Goal: Find specific page/section: Find specific page/section

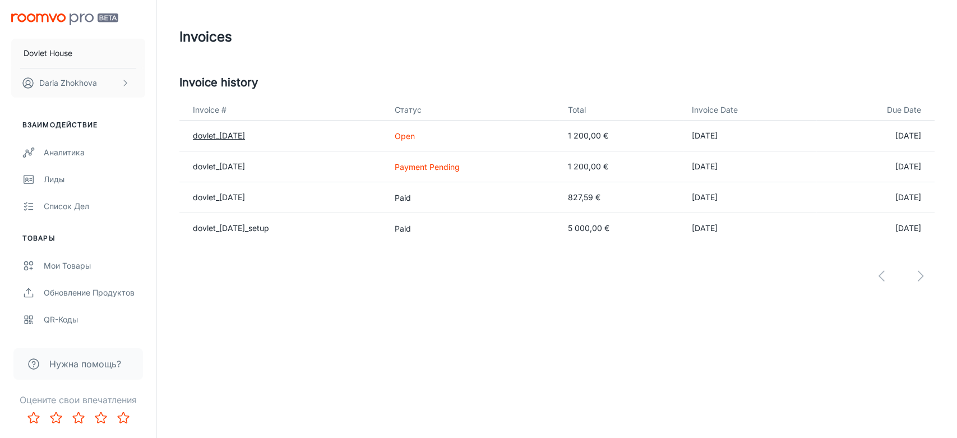
click at [243, 136] on link "dovlet_[DATE]" at bounding box center [219, 136] width 52 height 10
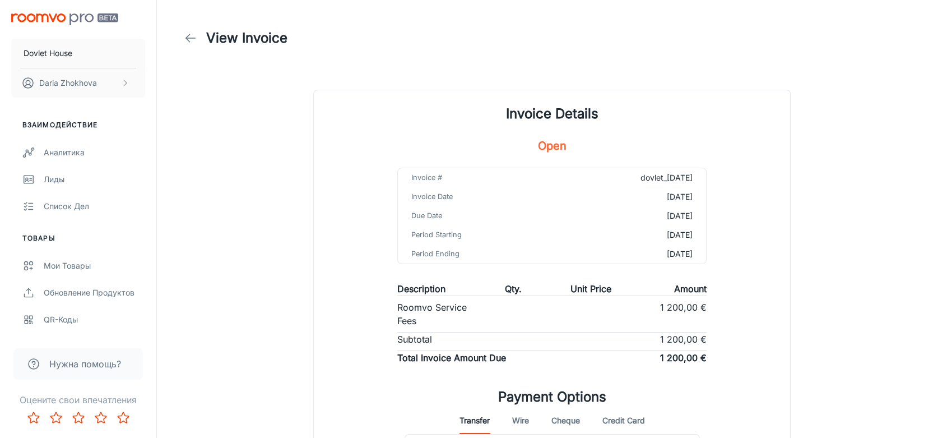
scroll to position [187, 0]
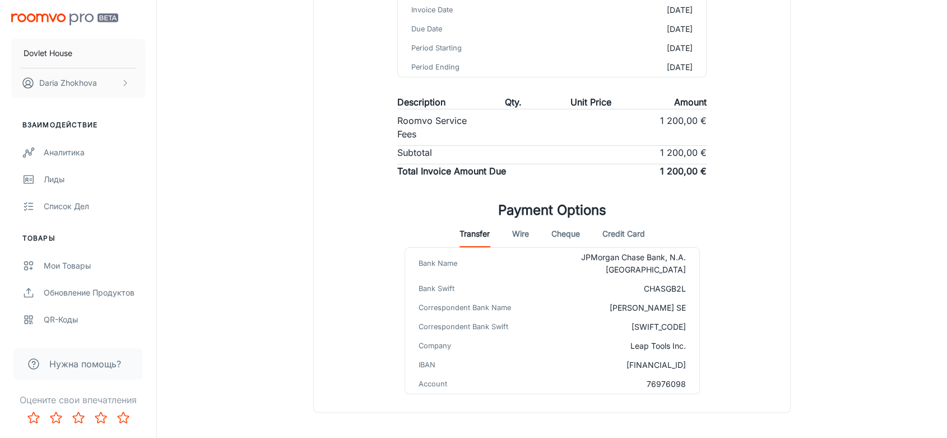
click at [641, 233] on button "Credit Card" at bounding box center [624, 233] width 43 height 27
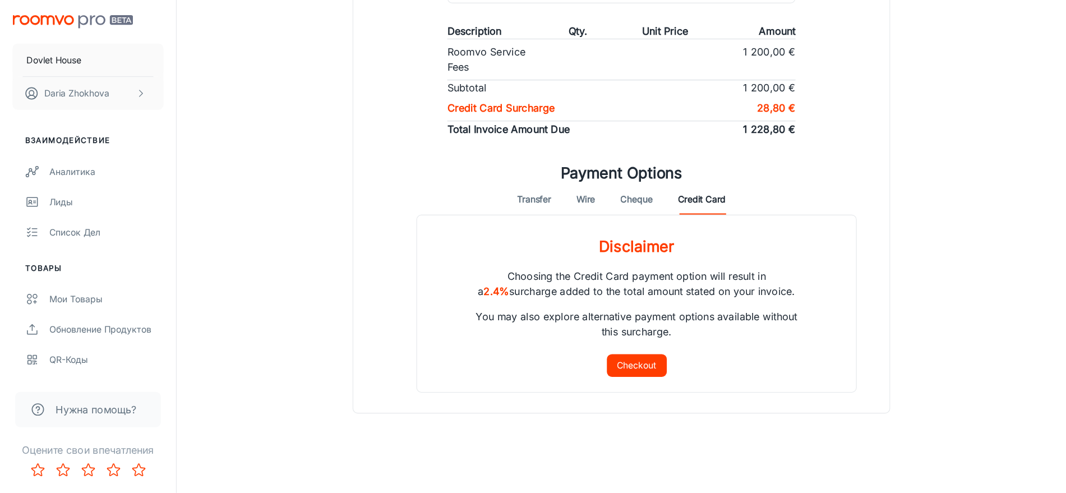
scroll to position [207, 0]
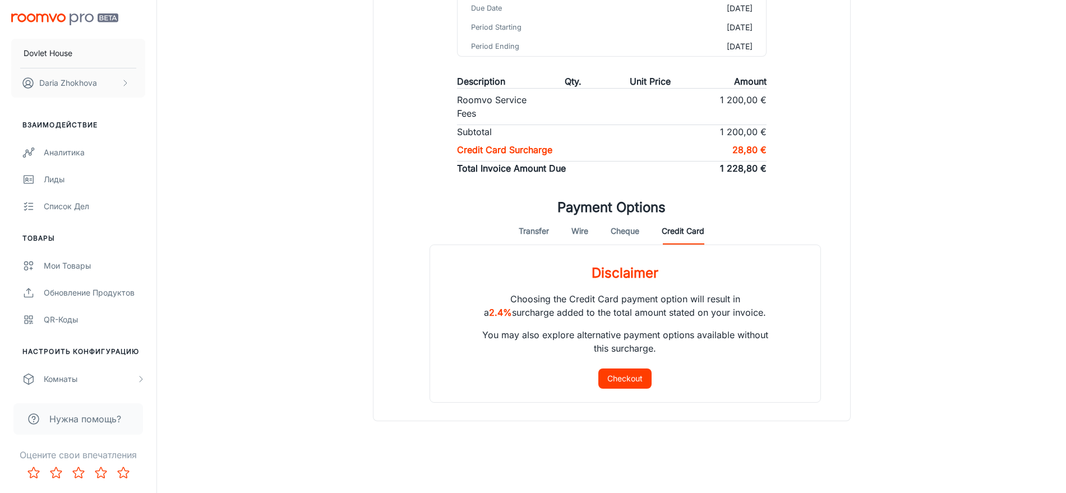
click at [648, 379] on button "Checkout" at bounding box center [624, 378] width 53 height 20
click at [860, 129] on div "Invoice Details Open Invoice # dovlet_[DATE] Invoice Date [DATE] Due Date [DATE…" at bounding box center [611, 158] width 505 height 552
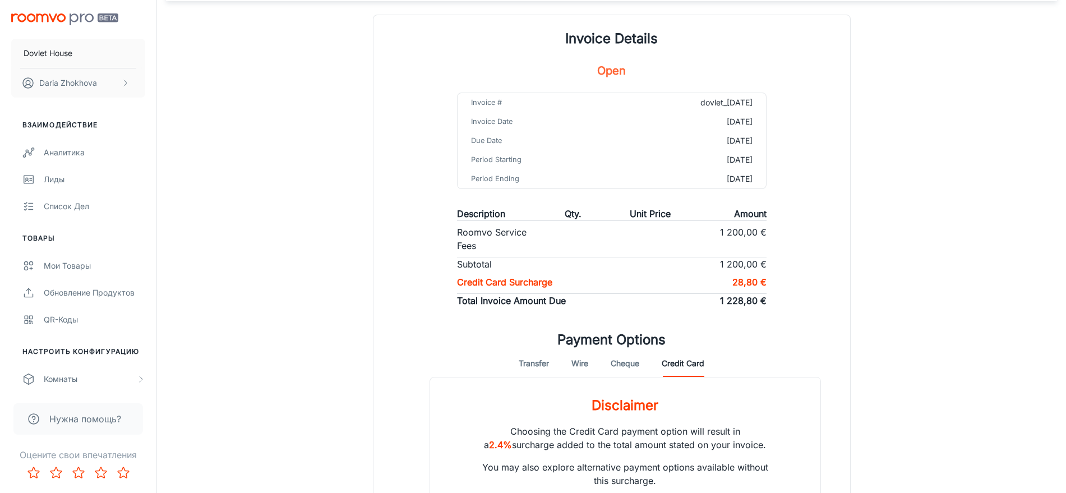
scroll to position [73, 0]
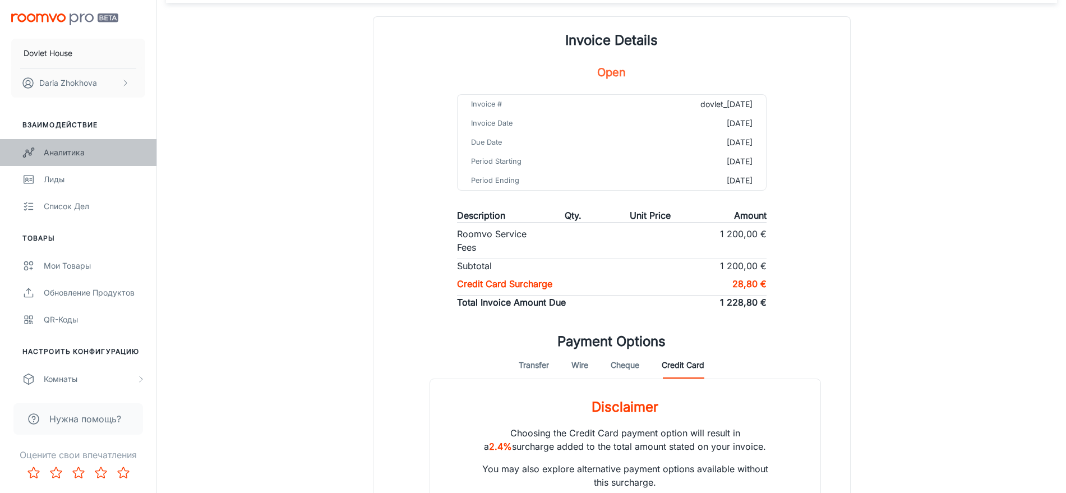
click at [75, 151] on div "Аналитика" at bounding box center [94, 152] width 101 height 12
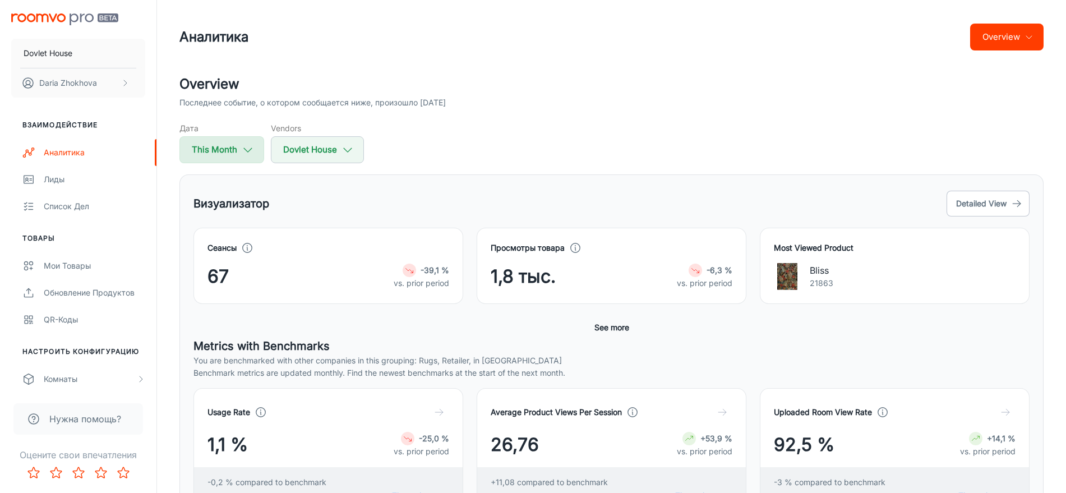
click at [203, 145] on button "This Month" at bounding box center [221, 149] width 85 height 27
select select "8"
select select "2025"
select select "8"
select select "2025"
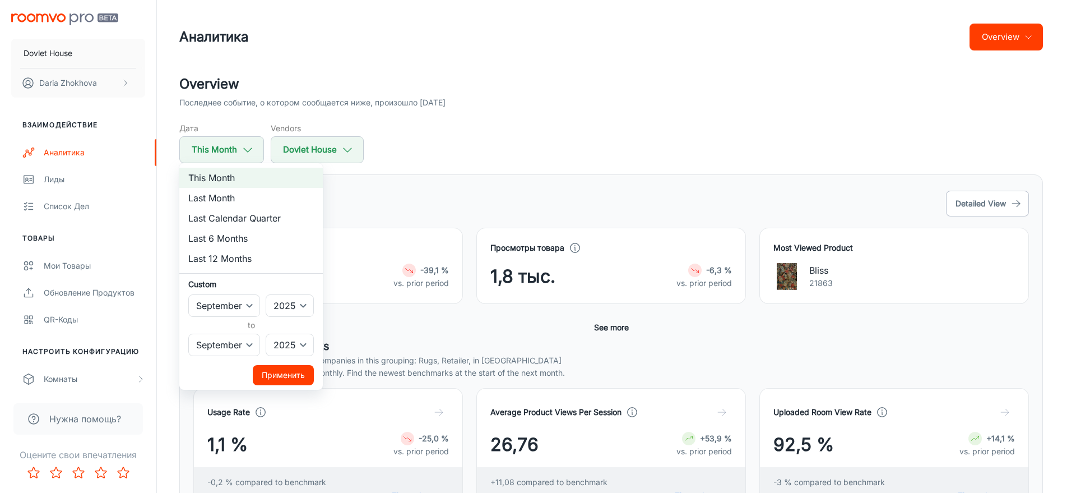
click at [507, 104] on div at bounding box center [538, 246] width 1076 height 493
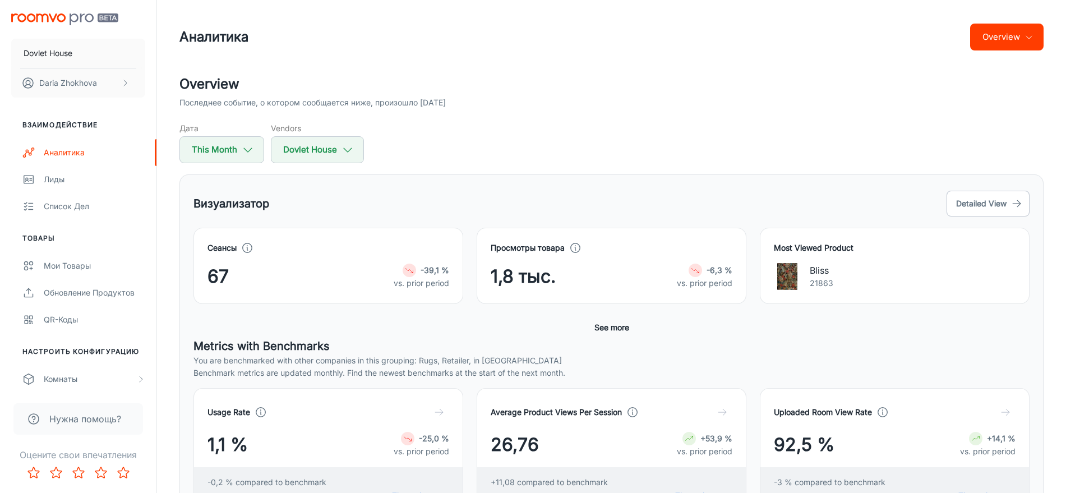
click at [517, 118] on div "Overview Последнее событие, о котором сообщается ниже, произошло [DATE] Дата Th…" at bounding box center [611, 118] width 864 height 89
click at [237, 147] on button "This Month" at bounding box center [221, 149] width 85 height 27
select select "8"
select select "2025"
select select "8"
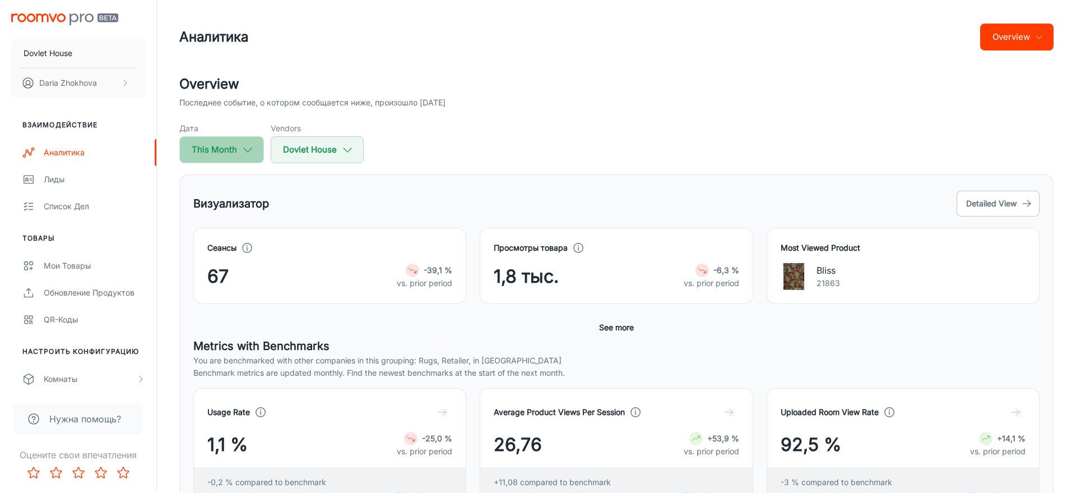
select select "2025"
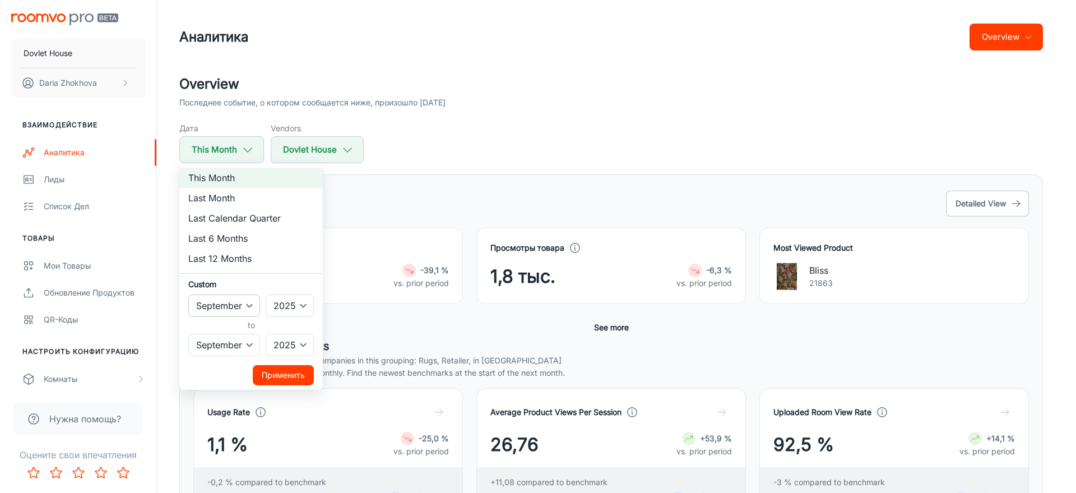
click at [226, 311] on select "January February March April May June July August September October November De…" at bounding box center [224, 305] width 72 height 22
select select "7"
click at [188, 294] on select "January February March April May June July August September October November De…" at bounding box center [224, 305] width 72 height 22
click at [230, 346] on select "January February March April May June July August September October November De…" at bounding box center [224, 345] width 72 height 22
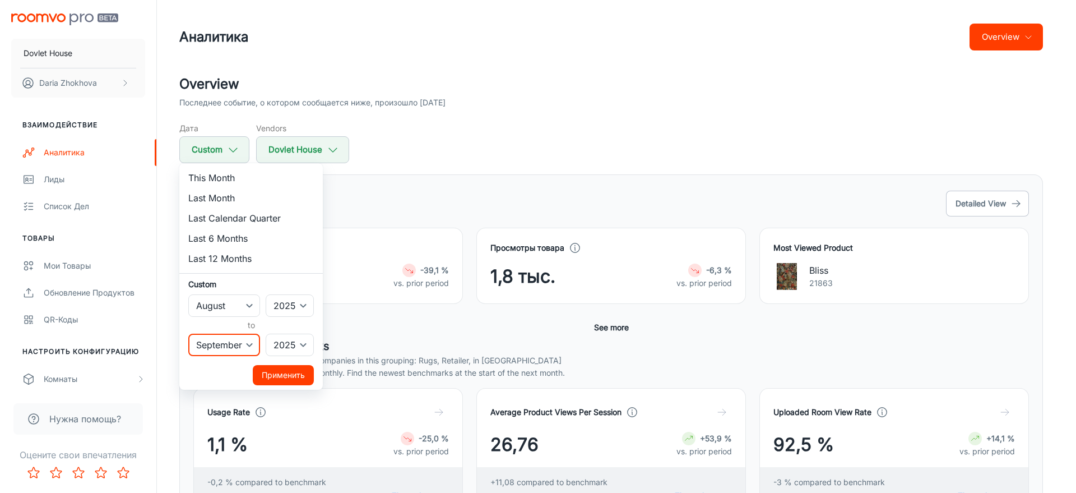
select select "7"
click at [188, 334] on select "January February March April May June July August September October November De…" at bounding box center [224, 345] width 72 height 22
click at [271, 378] on button "Применить" at bounding box center [283, 375] width 61 height 20
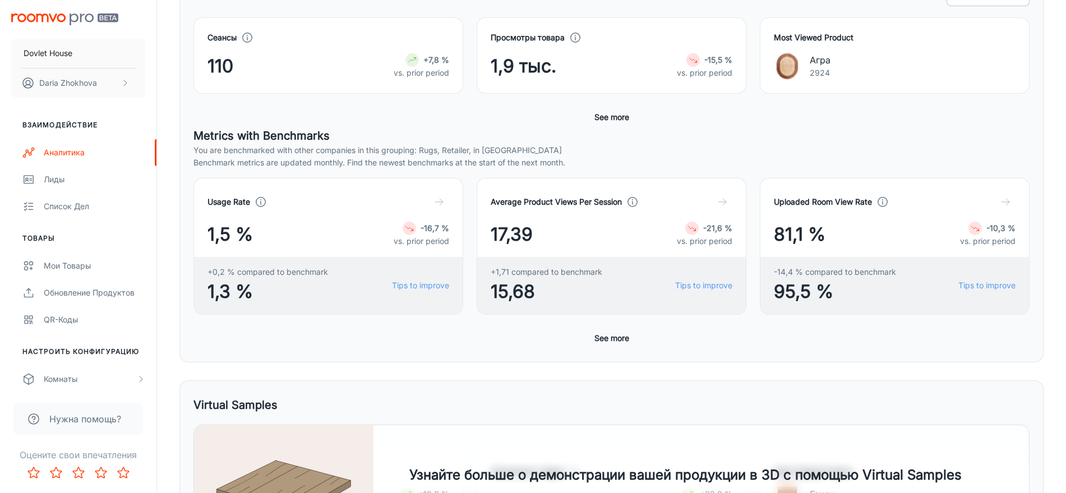
scroll to position [280, 0]
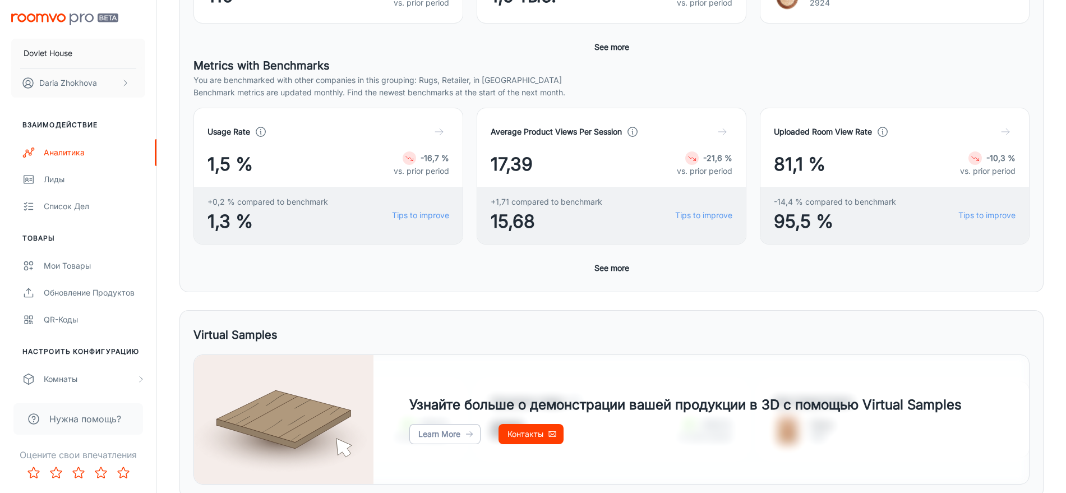
click at [602, 269] on button "See more" at bounding box center [612, 268] width 44 height 20
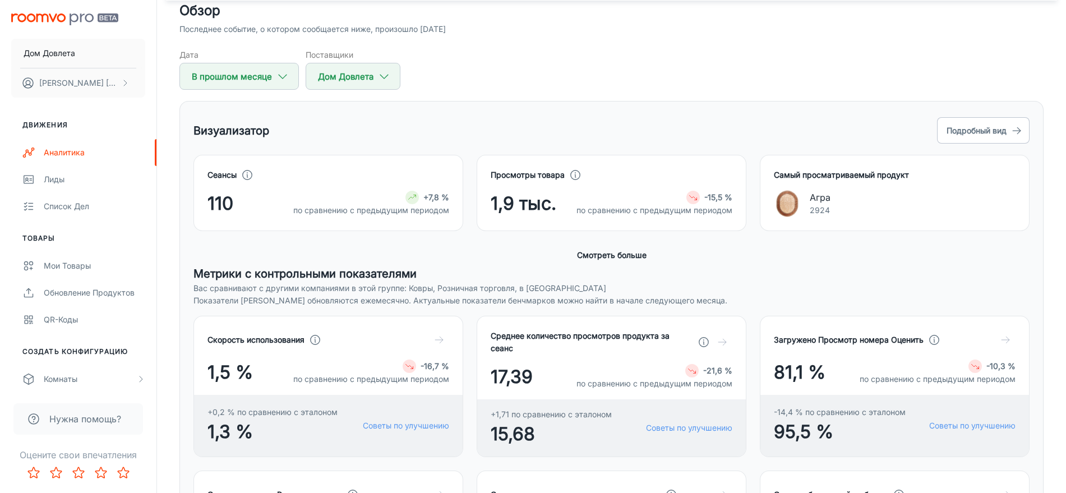
scroll to position [144, 0]
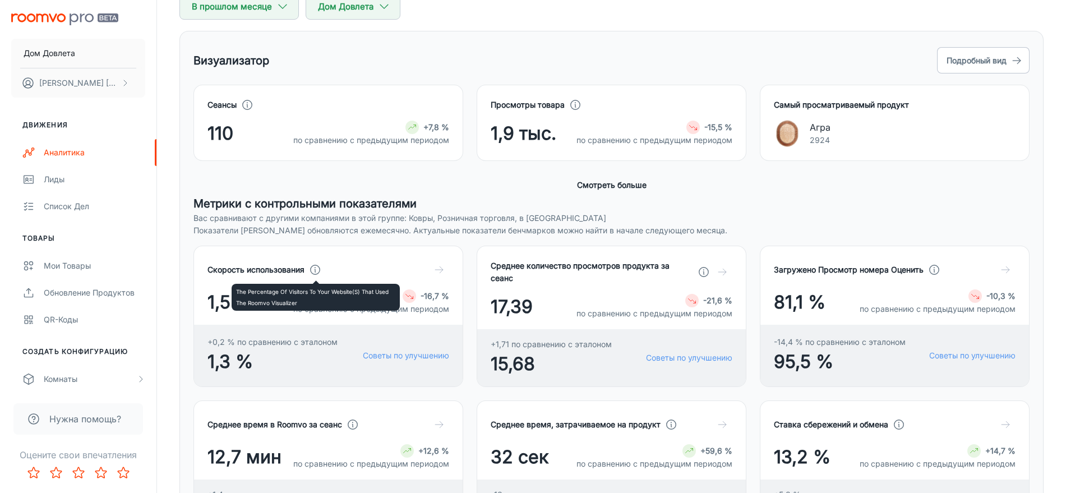
click at [314, 267] on icon at bounding box center [315, 269] width 12 height 12
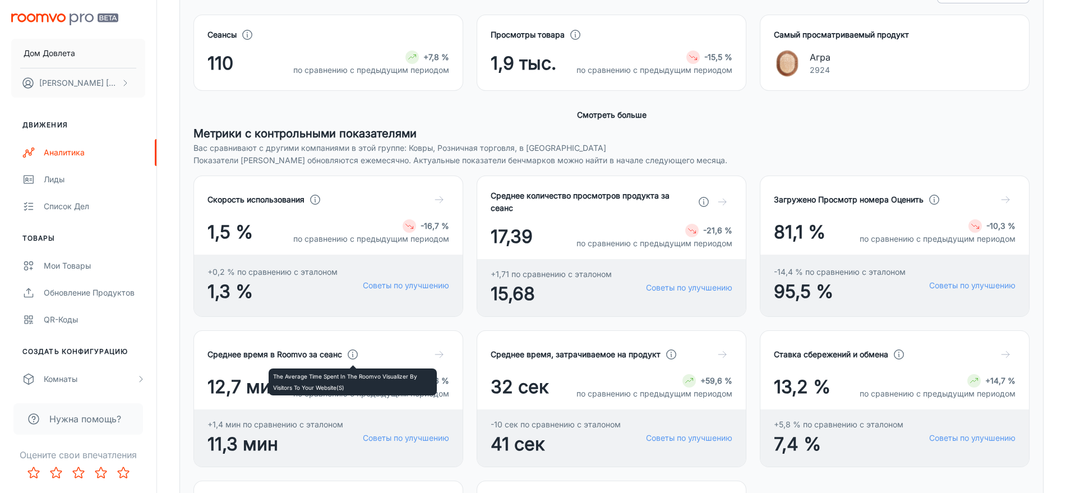
click at [355, 354] on icon at bounding box center [352, 354] width 12 height 12
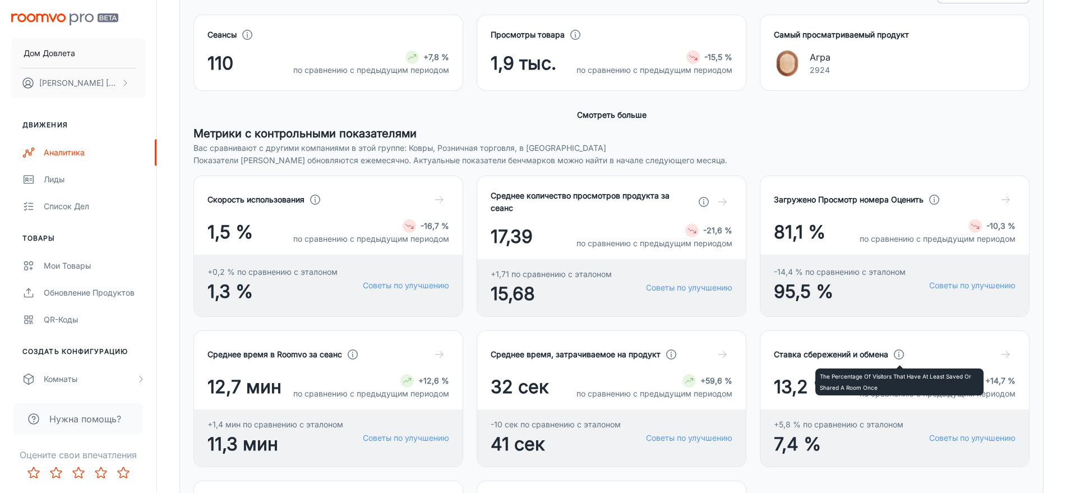
click at [898, 353] on icon at bounding box center [898, 354] width 12 height 12
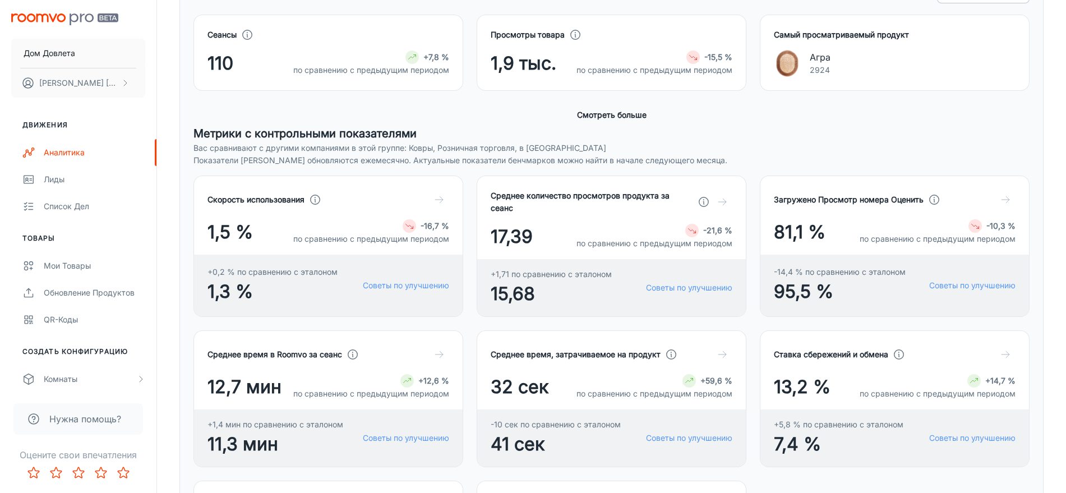
scroll to position [143, 0]
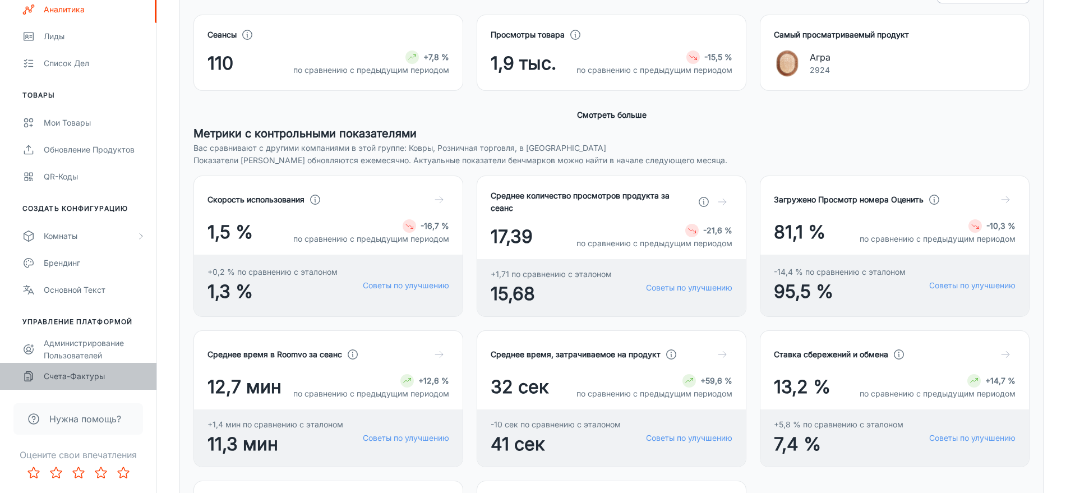
click at [44, 378] on font "Счета-фактуры" at bounding box center [74, 376] width 61 height 10
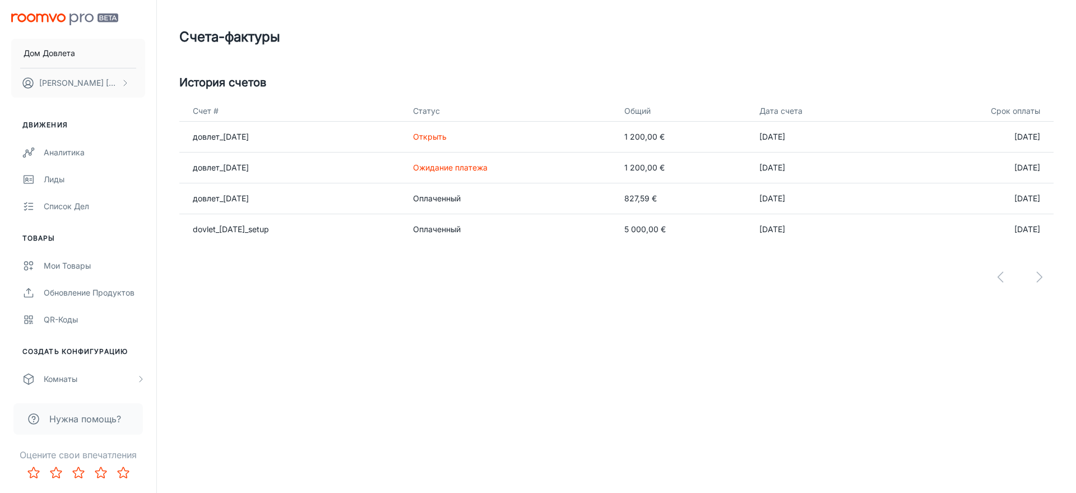
click at [447, 135] on font "Открыть" at bounding box center [430, 137] width 34 height 10
click at [235, 121] on td "довлет_[DATE]" at bounding box center [291, 136] width 225 height 31
click at [229, 137] on font "довлет_[DATE]" at bounding box center [221, 137] width 56 height 10
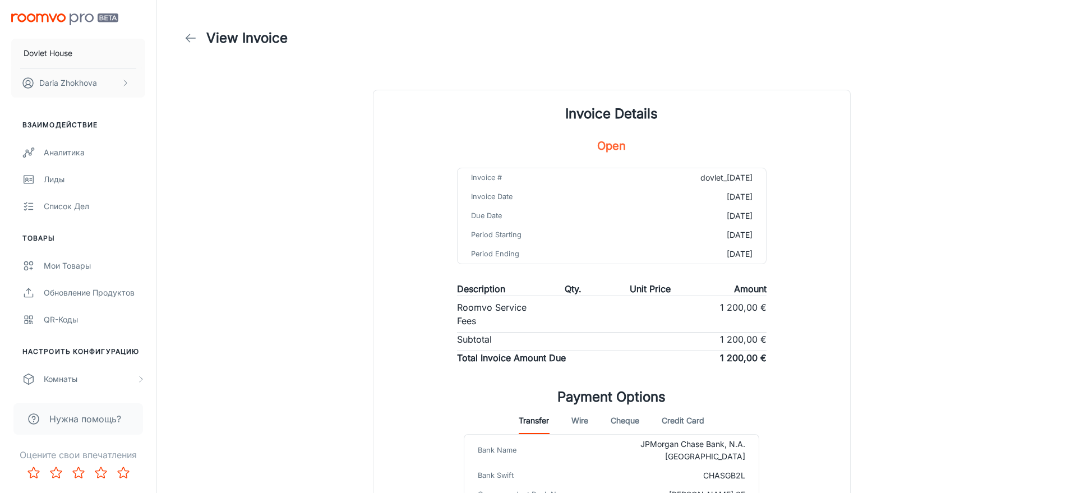
click at [867, 221] on div "View Invoice Invoice Details Open Invoice # dovlet_[DATE] Invoice Date [DATE] D…" at bounding box center [611, 306] width 891 height 613
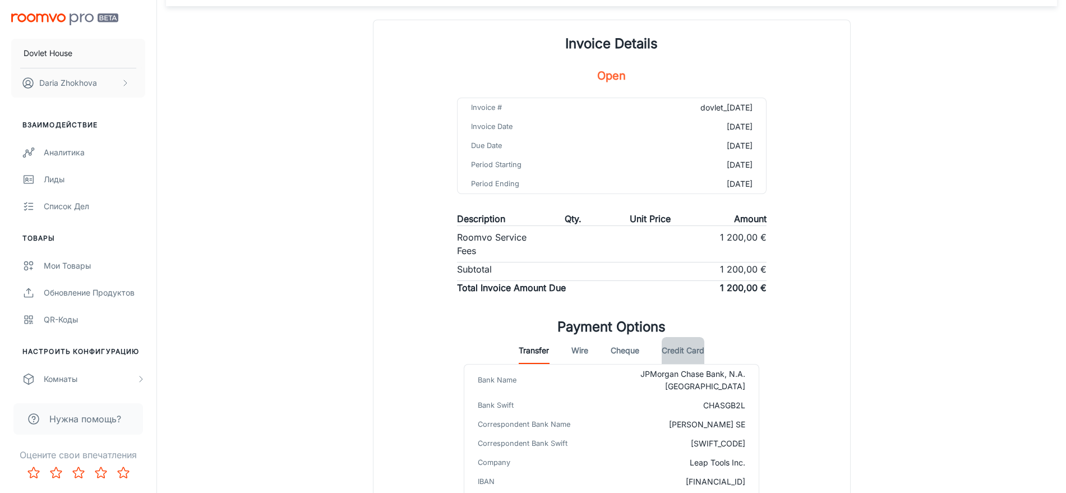
click at [679, 347] on button "Credit Card" at bounding box center [682, 350] width 43 height 27
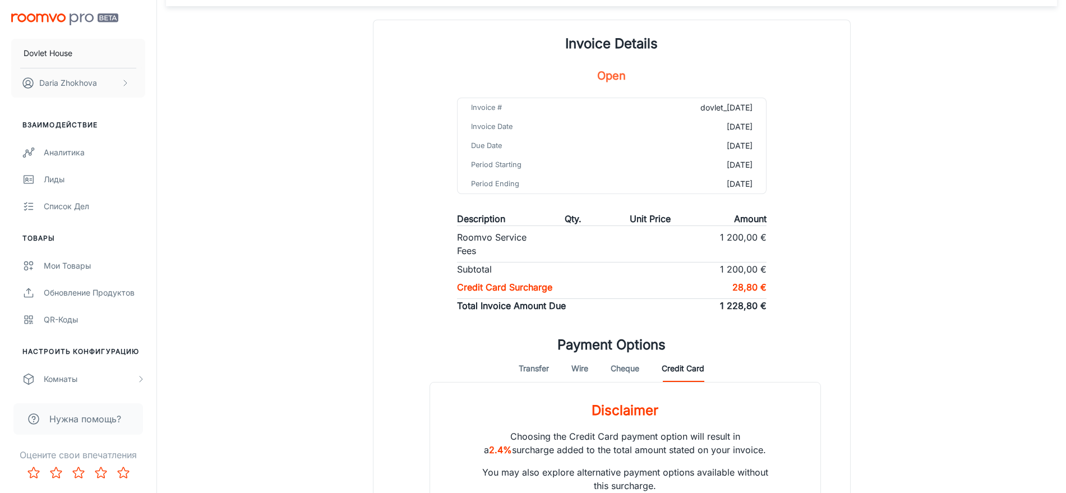
scroll to position [0, 0]
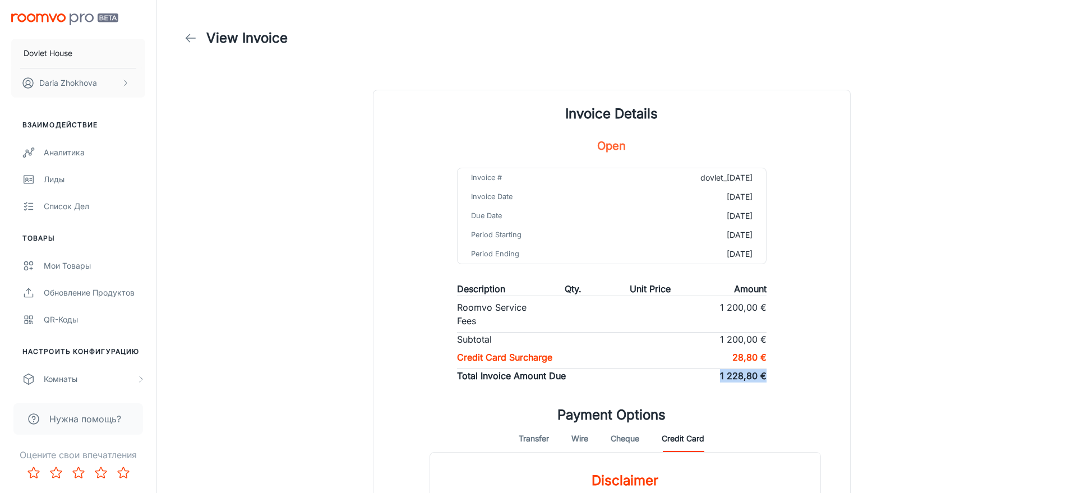
drag, startPoint x: 715, startPoint y: 375, endPoint x: 769, endPoint y: 376, distance: 53.8
click at [769, 376] on div "Invoice # dovlet_[DATE] Invoice Date [DATE] Due Date [DATE] Period Starting [DA…" at bounding box center [611, 280] width 336 height 224
copy p "1 228,80 €"
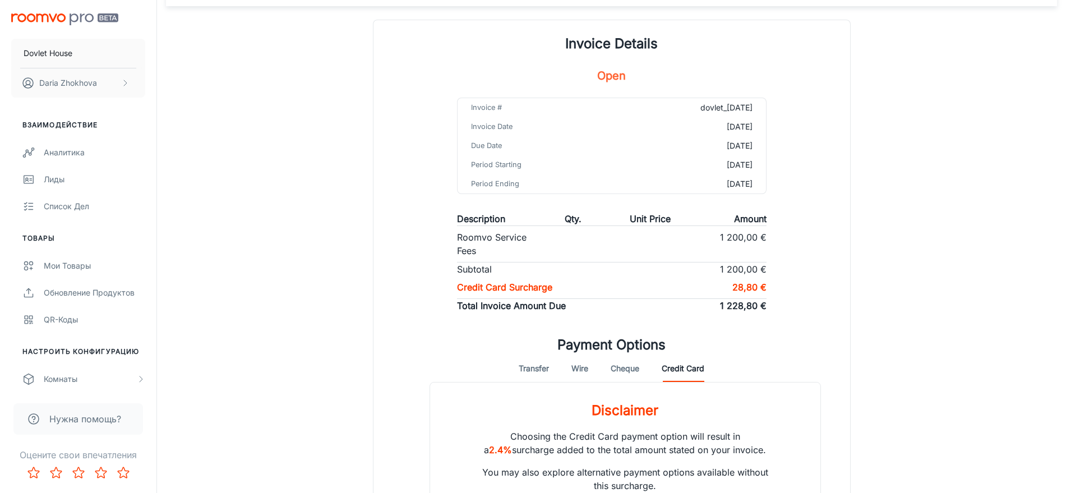
click at [877, 238] on div "View Invoice Invoice Details Open Invoice # dovlet_[DATE] Invoice Date [DATE] D…" at bounding box center [611, 251] width 891 height 642
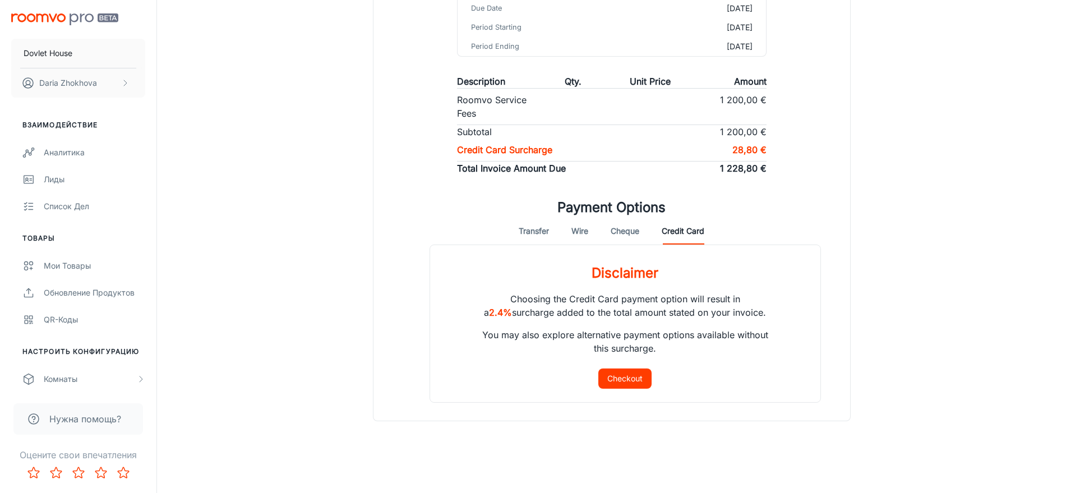
scroll to position [67, 0]
